Goal: Task Accomplishment & Management: Manage account settings

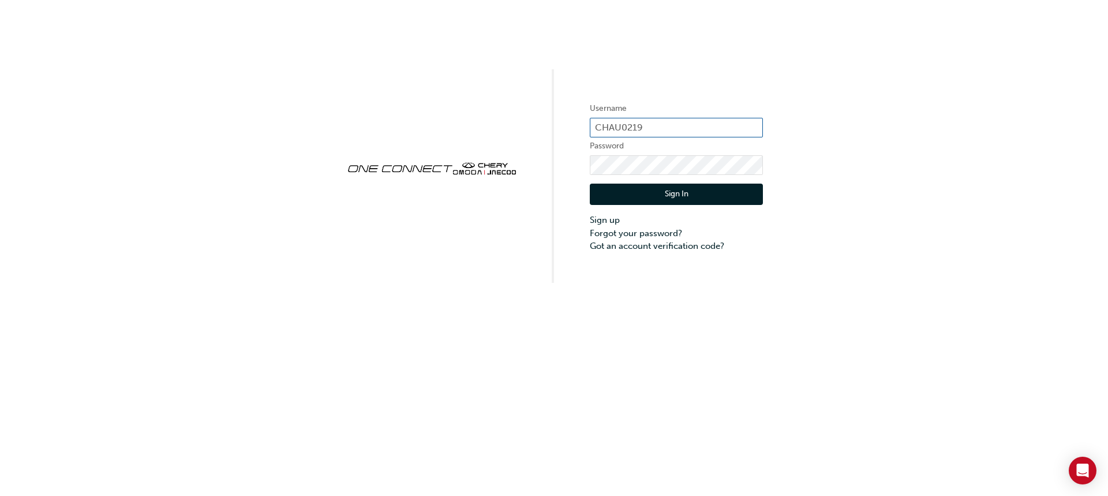
click at [658, 128] on input "CHAU0219" at bounding box center [676, 128] width 173 height 20
type input "C"
paste input "HAU3978V80"
type input "HAU3978V80"
click at [620, 194] on button "Sign In" at bounding box center [676, 194] width 173 height 22
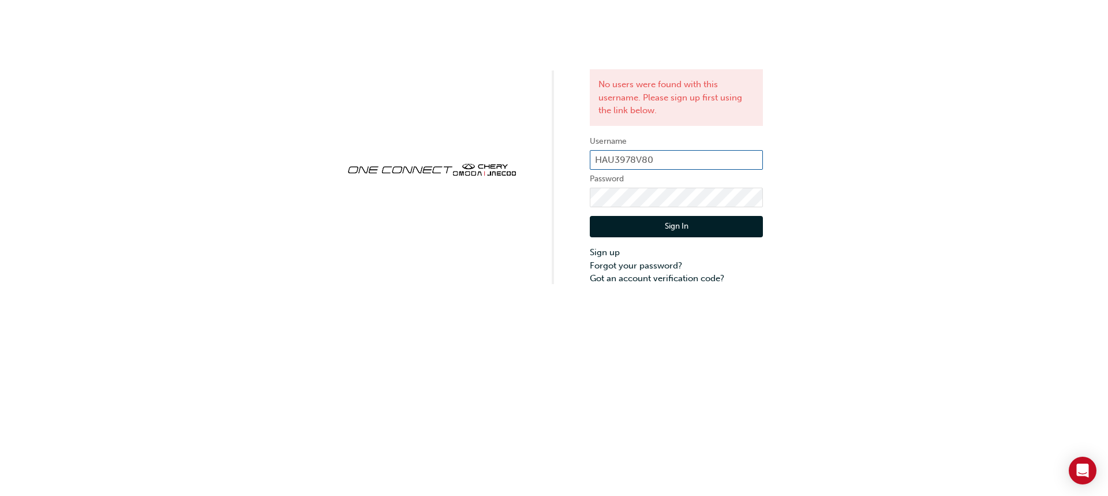
click at [673, 164] on input "HAU3978V80" at bounding box center [676, 160] width 173 height 20
type input "H"
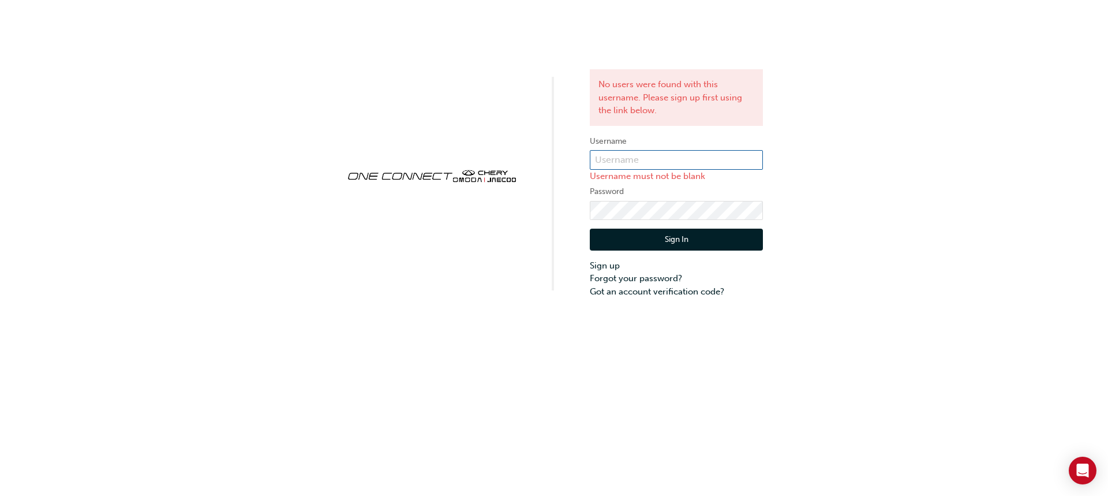
paste input "ONE00539"
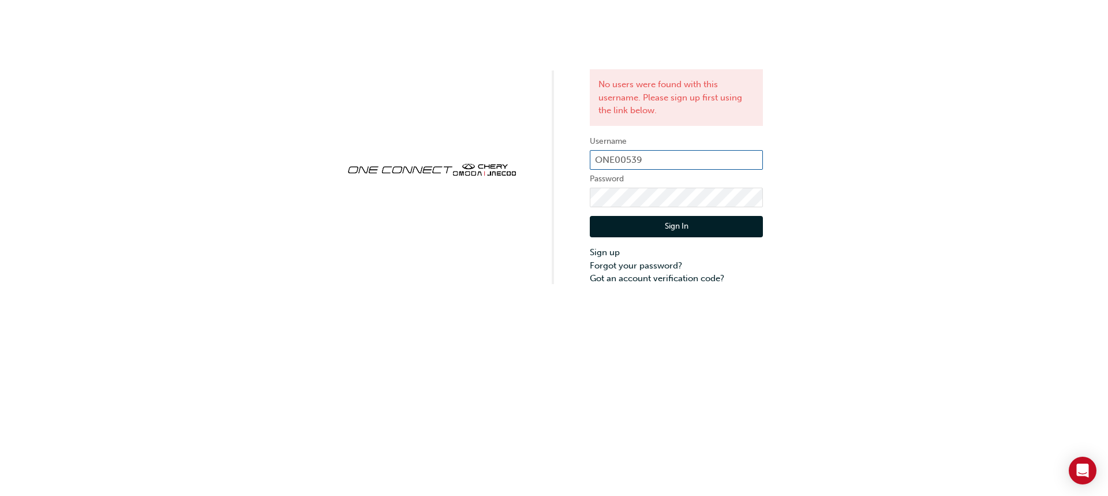
type input "ONE00539"
click at [620, 230] on button "Sign In" at bounding box center [676, 227] width 173 height 22
